Goal: Transaction & Acquisition: Purchase product/service

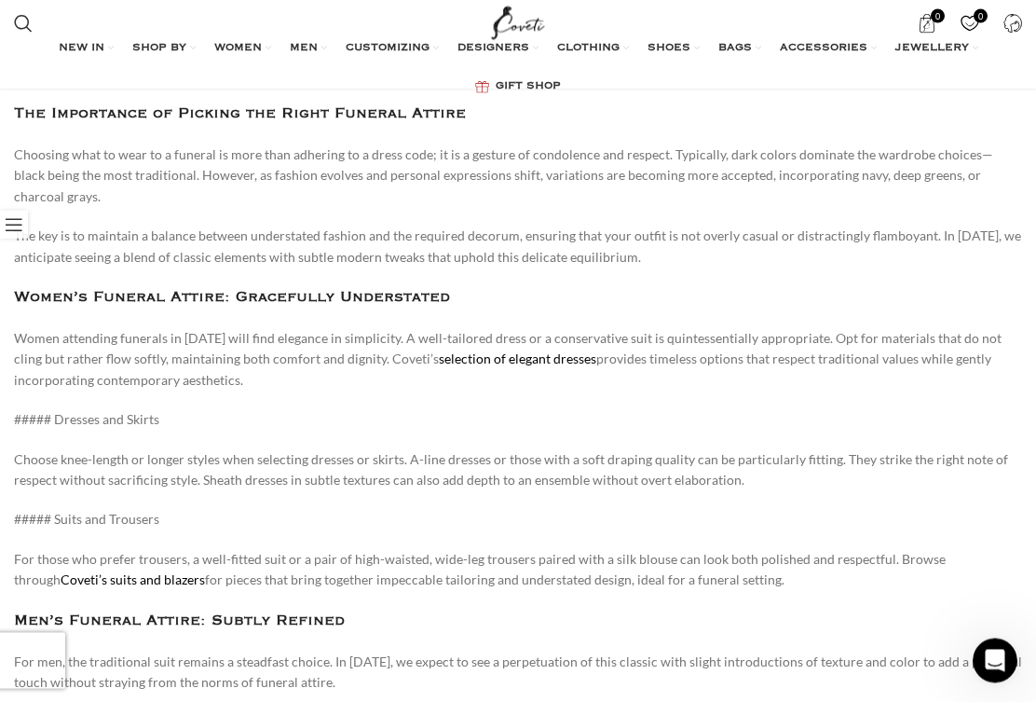
scroll to position [518, 0]
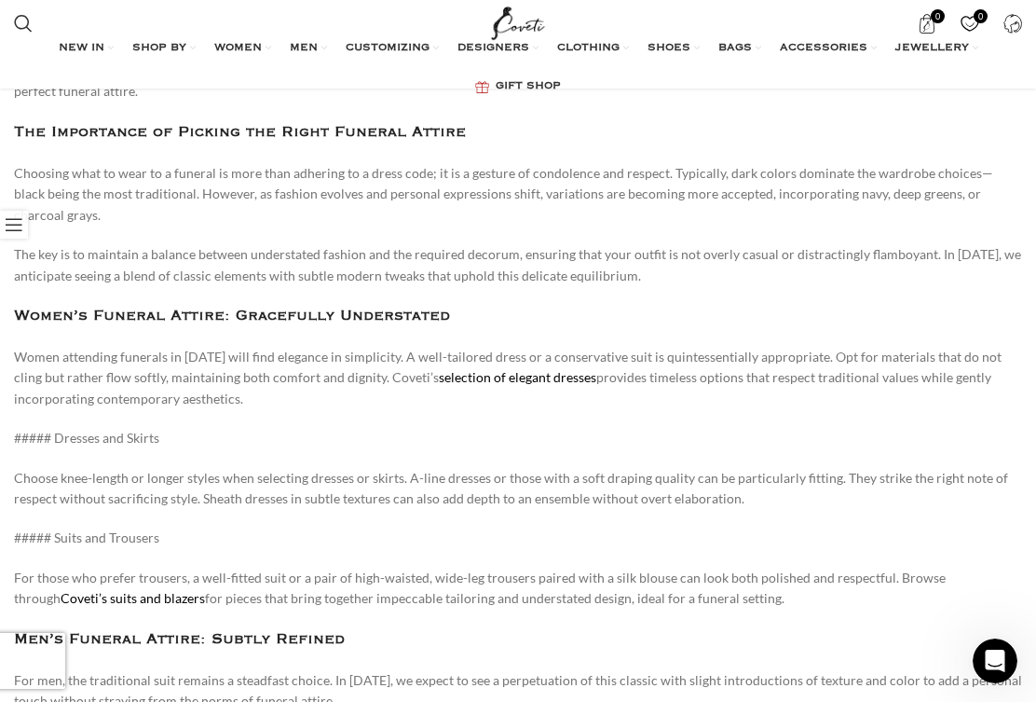
click at [33, 176] on link "All clothing" at bounding box center [138, 191] width 231 height 32
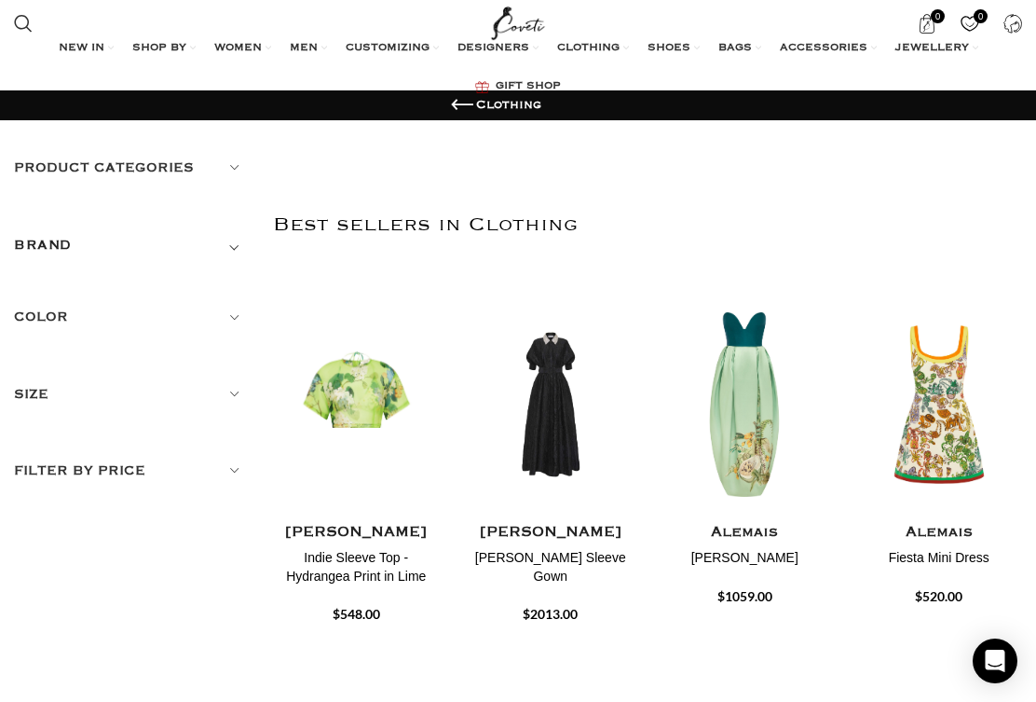
click at [41, 309] on h5 "Color" at bounding box center [129, 317] width 231 height 21
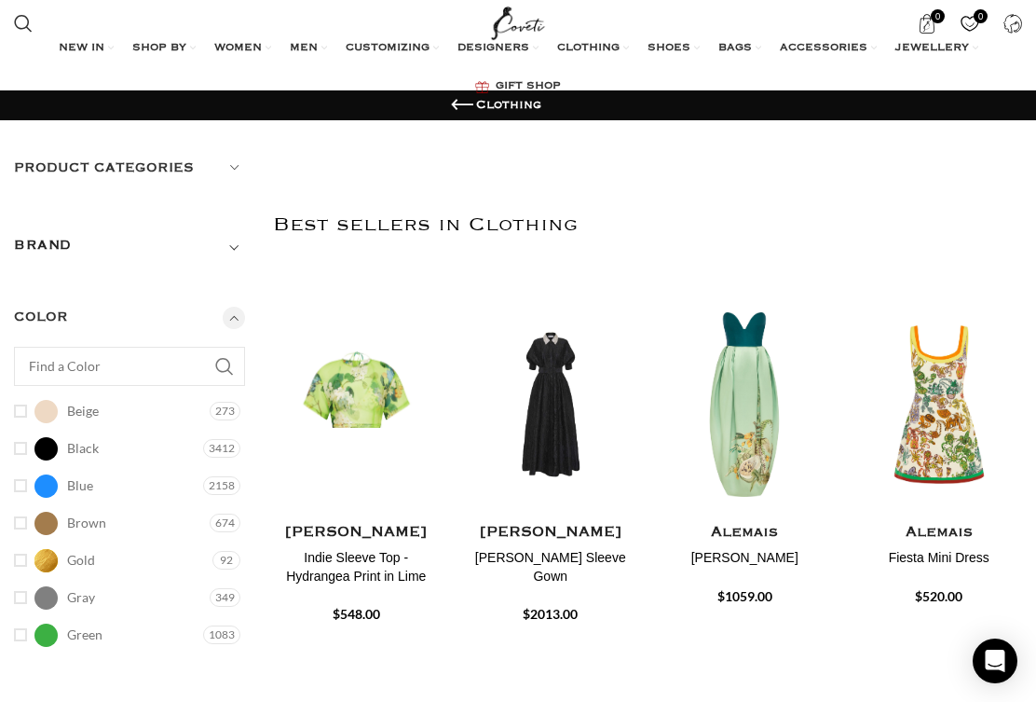
click at [51, 165] on h5 "Product categories" at bounding box center [129, 168] width 231 height 21
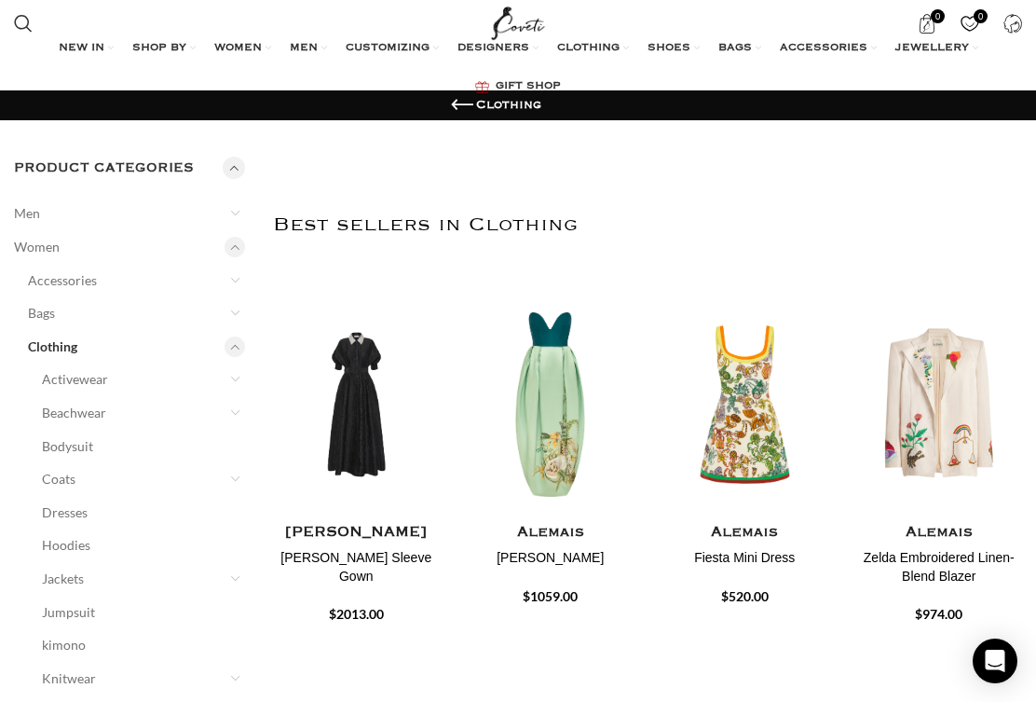
click at [54, 507] on link "Dresses" at bounding box center [132, 513] width 180 height 34
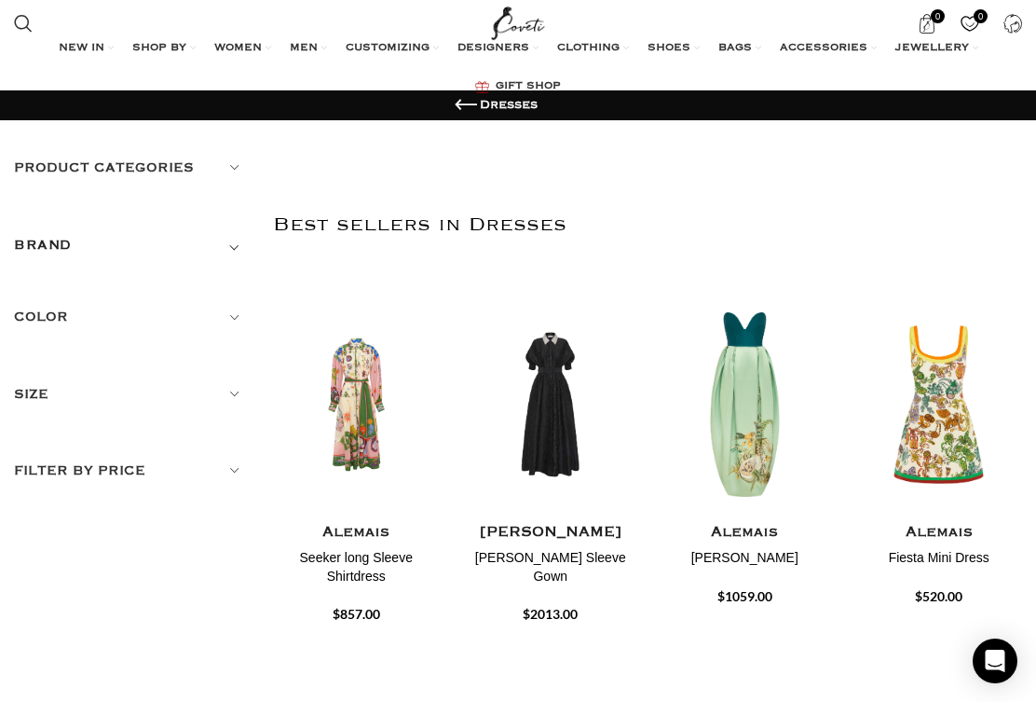
click at [29, 315] on h5 "Color" at bounding box center [129, 317] width 231 height 21
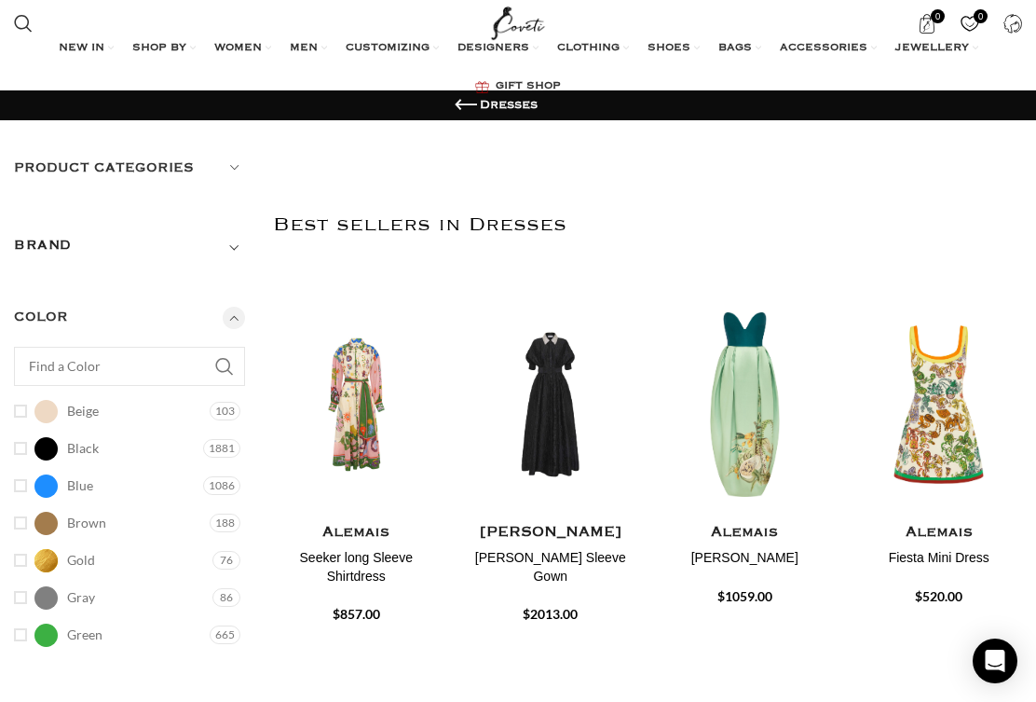
click at [22, 442] on link "Black Black" at bounding box center [106, 448] width 185 height 33
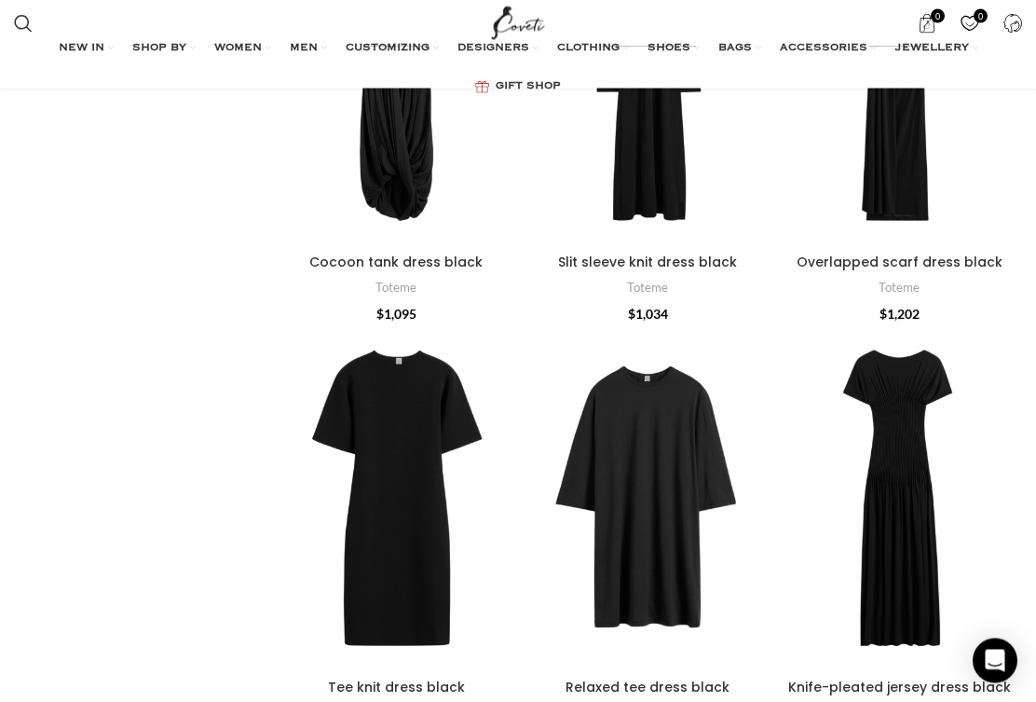
scroll to position [2544, 0]
